Goal: Task Accomplishment & Management: Use online tool/utility

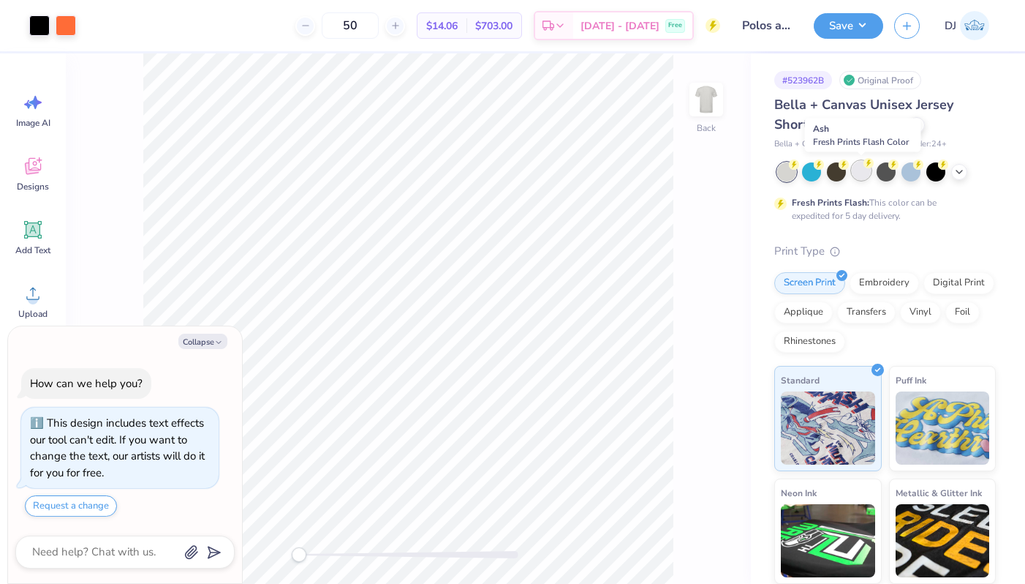
click at [866, 170] on div at bounding box center [861, 170] width 19 height 19
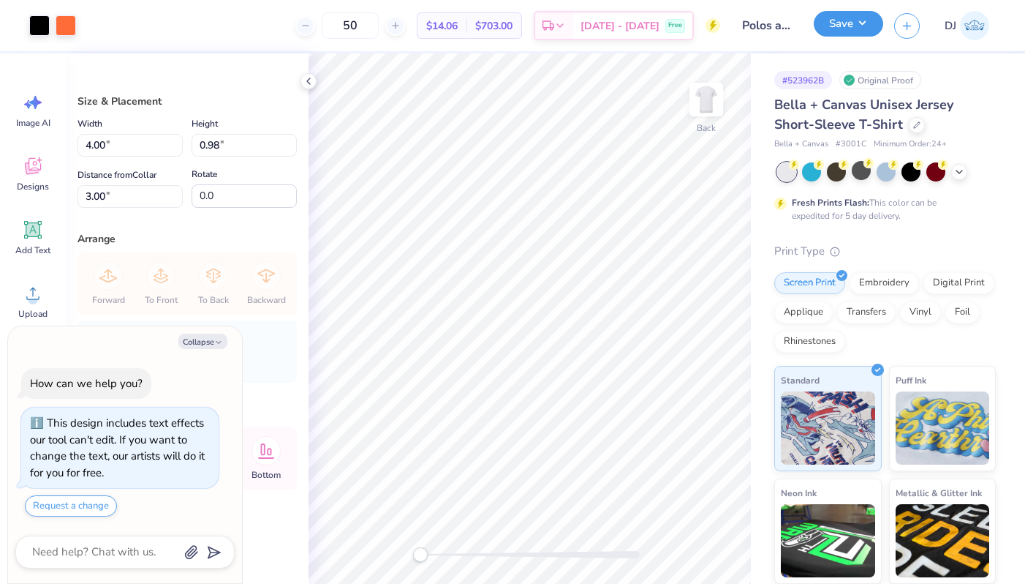
click at [856, 27] on button "Save" at bounding box center [848, 24] width 69 height 26
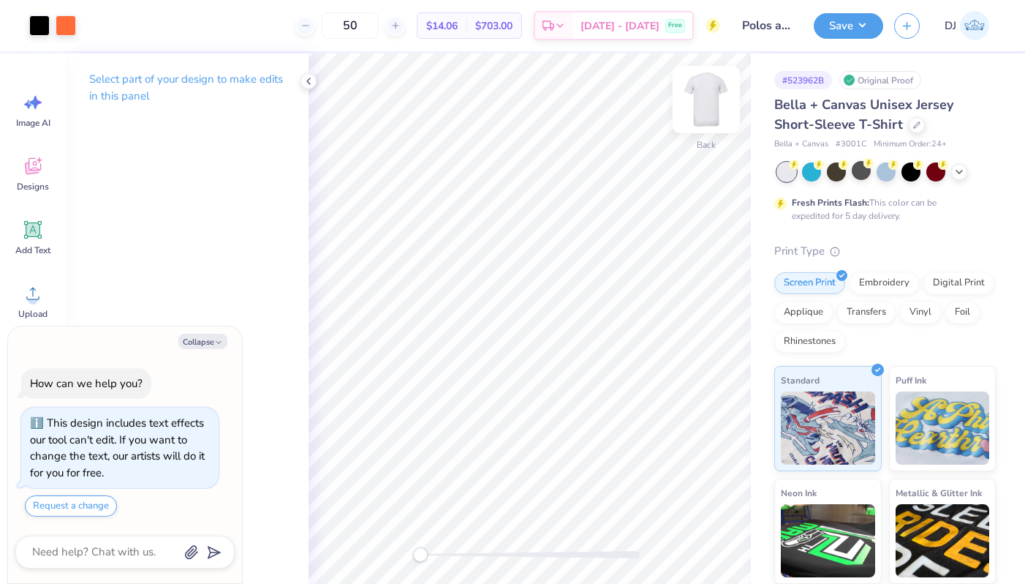
click at [712, 104] on img at bounding box center [706, 99] width 59 height 59
click at [708, 100] on img at bounding box center [706, 99] width 59 height 59
click at [850, 30] on button "Save" at bounding box center [848, 24] width 69 height 26
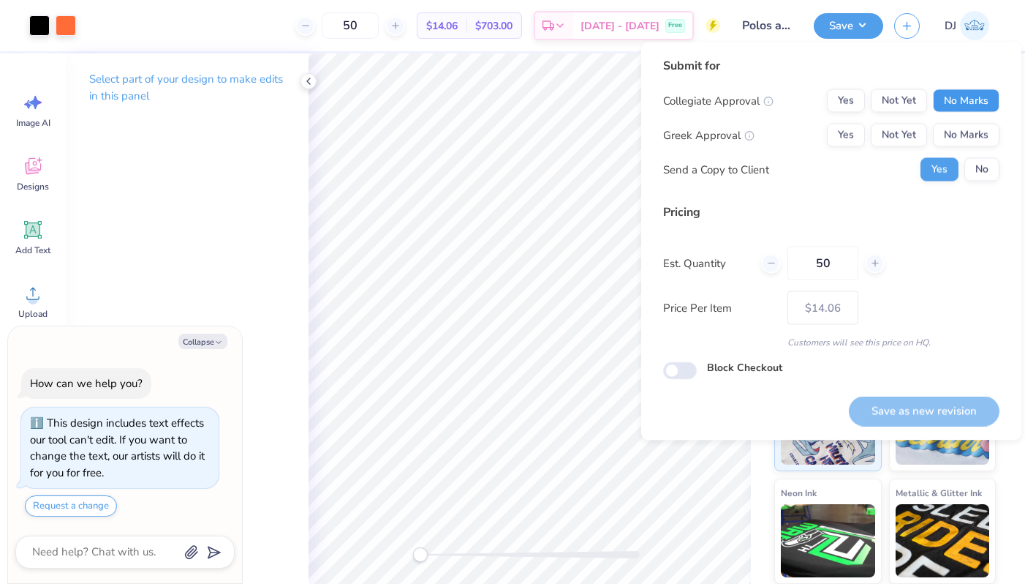
click at [969, 104] on button "No Marks" at bounding box center [966, 100] width 67 height 23
click at [969, 128] on button "No Marks" at bounding box center [966, 135] width 67 height 23
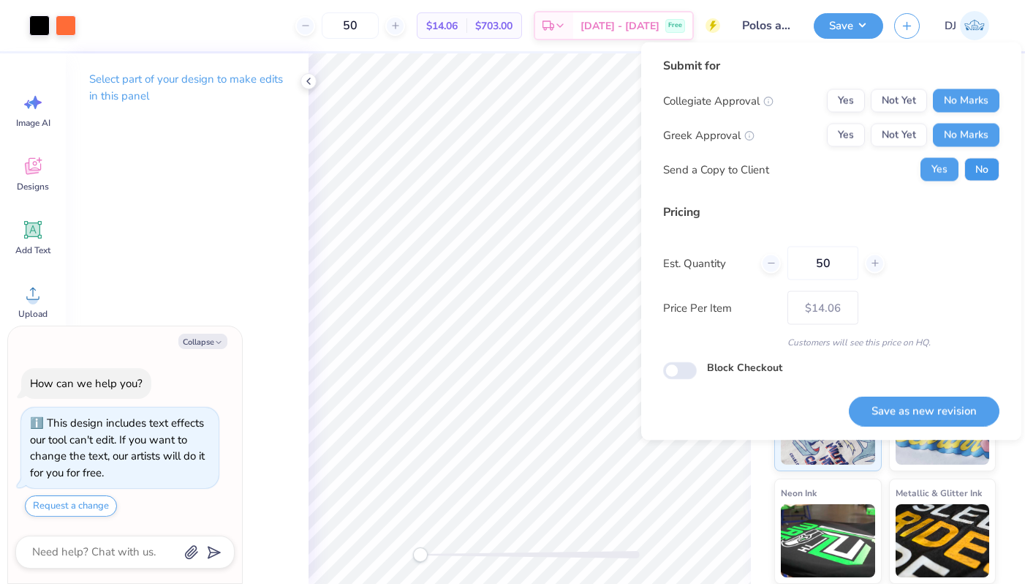
click at [975, 165] on button "No" at bounding box center [982, 169] width 35 height 23
click at [934, 409] on button "Save as new revision" at bounding box center [924, 411] width 151 height 30
type textarea "x"
type input "– –"
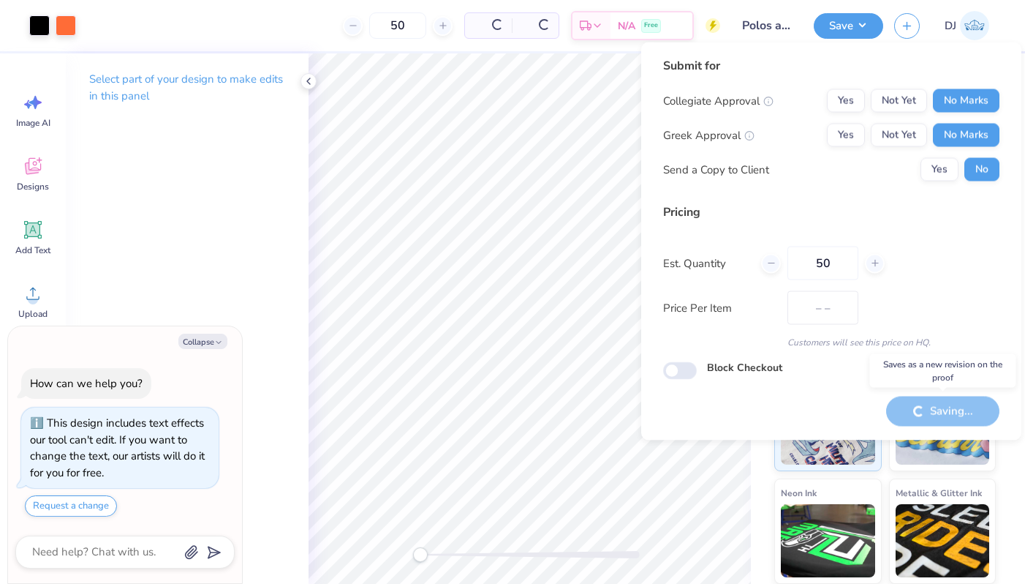
type textarea "x"
type input "$14.06"
type textarea "x"
